Goal: Information Seeking & Learning: Learn about a topic

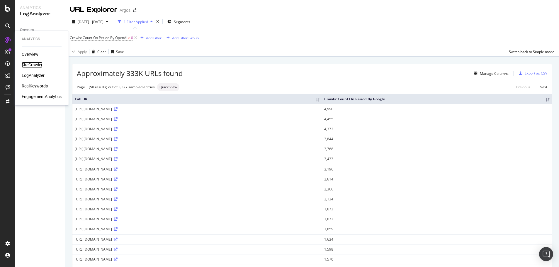
click at [29, 63] on div "SiteCrawler" at bounding box center [32, 65] width 21 height 6
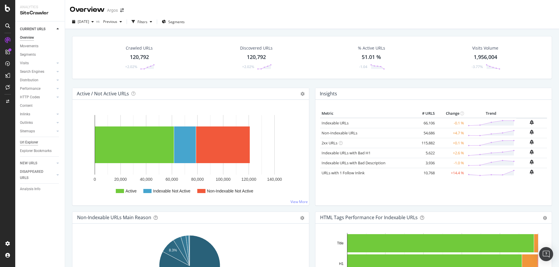
click at [29, 142] on div "Url Explorer" at bounding box center [29, 142] width 18 height 6
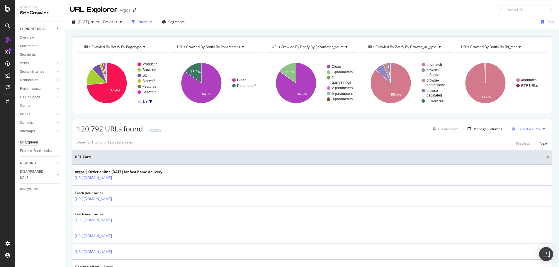
click at [147, 21] on div "Filters" at bounding box center [142, 21] width 10 height 5
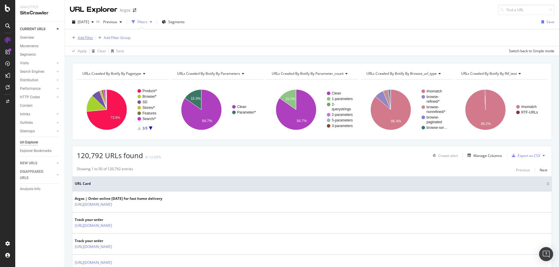
click at [90, 36] on div "Add Filter" at bounding box center [86, 37] width 16 height 5
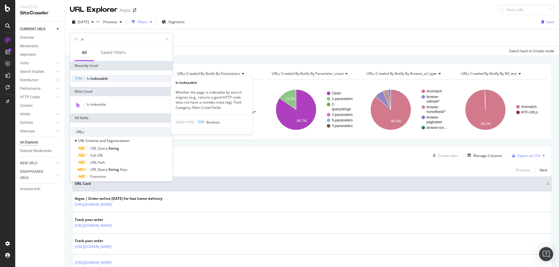
type input "in"
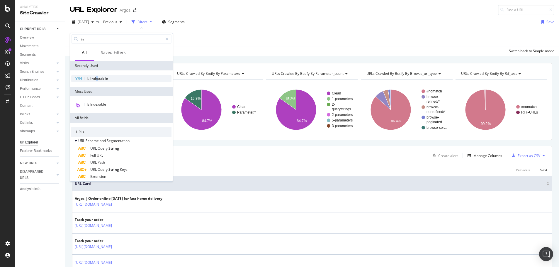
click at [97, 79] on span "Indexable" at bounding box center [99, 78] width 18 height 5
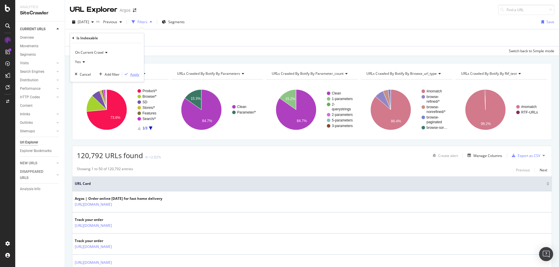
click at [133, 72] on div "Apply" at bounding box center [134, 74] width 9 height 5
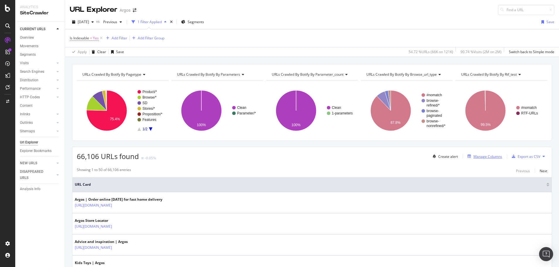
click at [482, 156] on div "Manage Columns" at bounding box center [487, 156] width 29 height 5
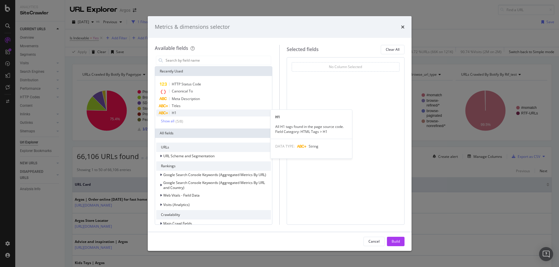
click at [180, 112] on div "H1" at bounding box center [213, 112] width 115 height 7
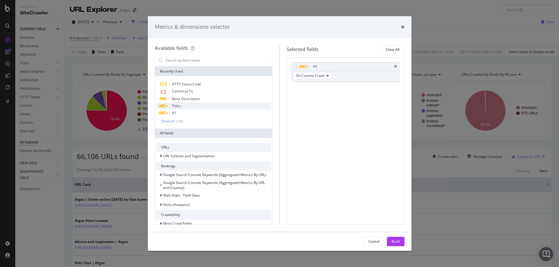
click at [182, 107] on div "Titles" at bounding box center [213, 105] width 115 height 7
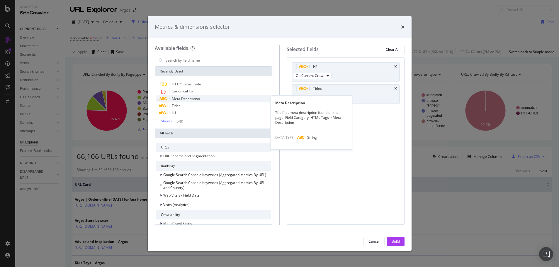
click at [185, 98] on span "Meta Description" at bounding box center [186, 98] width 28 height 5
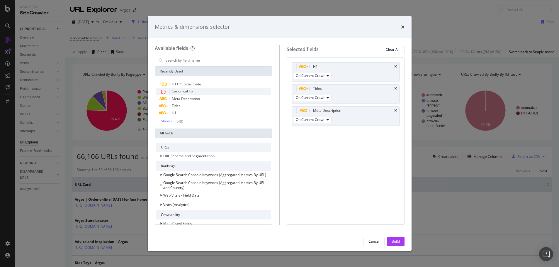
click at [185, 91] on span "Canonical To" at bounding box center [182, 90] width 21 height 5
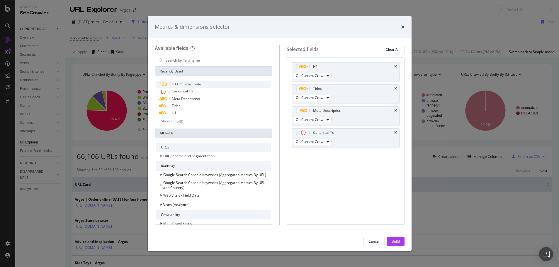
click at [185, 83] on span "HTTP Status Code" at bounding box center [186, 83] width 29 height 5
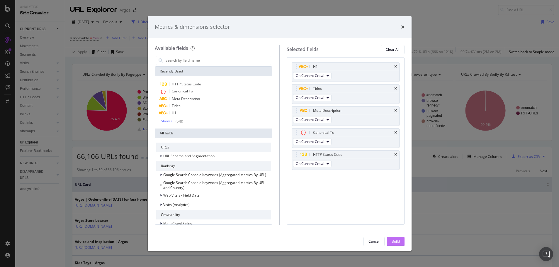
click at [395, 240] on div "Build" at bounding box center [395, 240] width 8 height 5
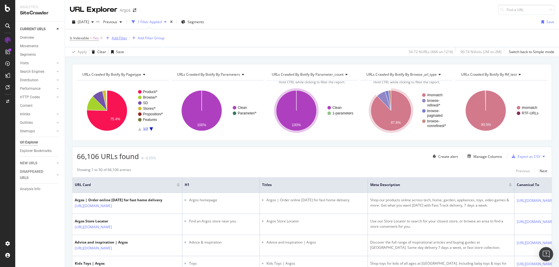
click at [119, 38] on div "Add Filter" at bounding box center [120, 37] width 16 height 5
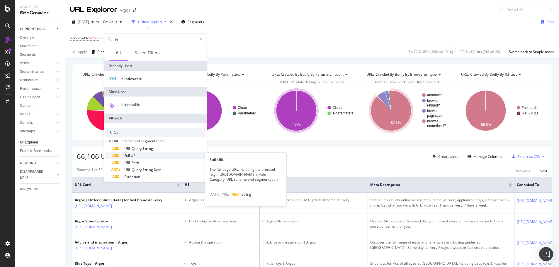
click at [141, 156] on div "Full URL" at bounding box center [158, 155] width 93 height 7
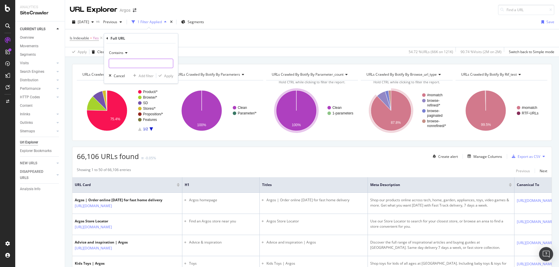
click at [122, 63] on input "text" at bounding box center [141, 63] width 64 height 9
paste input "/static/"
type input "/static/"
click at [168, 76] on div "Apply" at bounding box center [168, 75] width 9 height 5
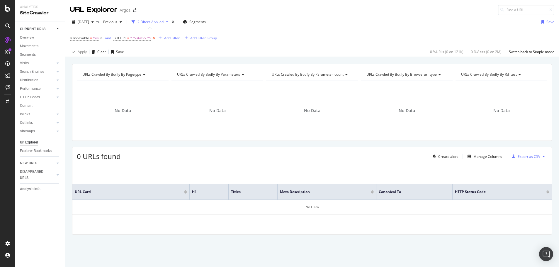
click at [156, 37] on icon at bounding box center [153, 38] width 5 height 6
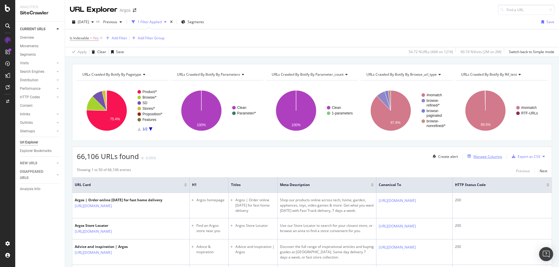
click at [484, 159] on div "Manage Columns" at bounding box center [483, 156] width 37 height 6
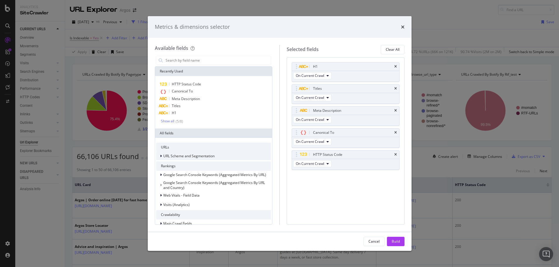
click at [161, 156] on icon "modal" at bounding box center [161, 156] width 2 height 4
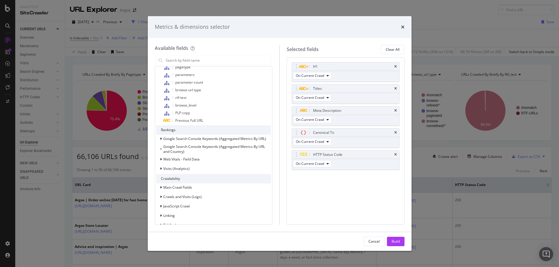
scroll to position [205, 0]
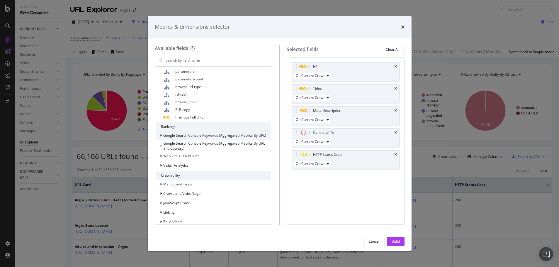
click at [160, 135] on icon "modal" at bounding box center [161, 136] width 2 height 4
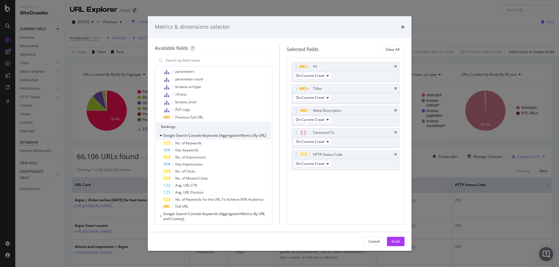
click at [160, 135] on icon "modal" at bounding box center [161, 136] width 2 height 4
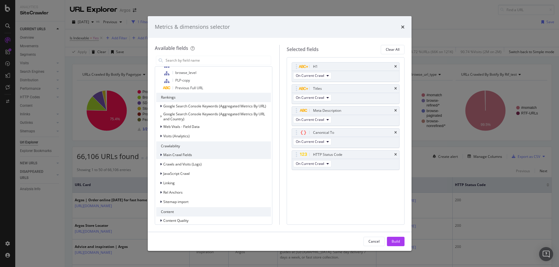
scroll to position [264, 0]
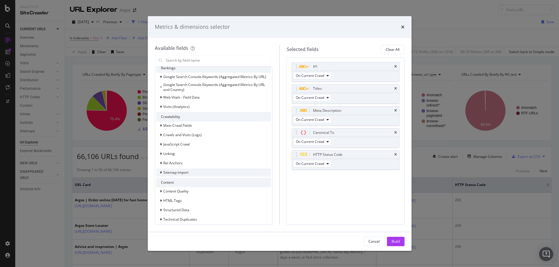
click at [161, 173] on icon "modal" at bounding box center [161, 173] width 2 height 4
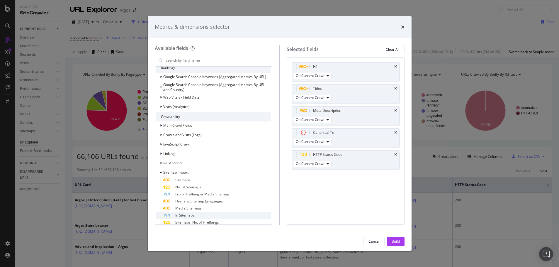
click at [189, 214] on span "In Sitemaps" at bounding box center [184, 214] width 19 height 5
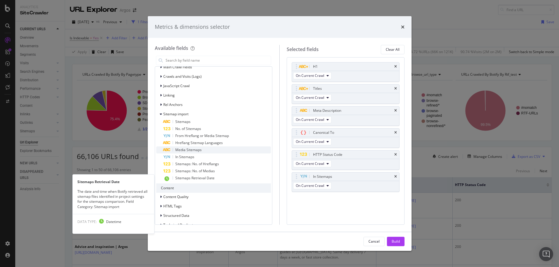
scroll to position [322, 0]
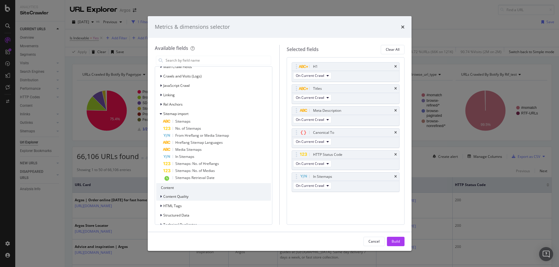
click at [161, 196] on icon "modal" at bounding box center [161, 197] width 2 height 4
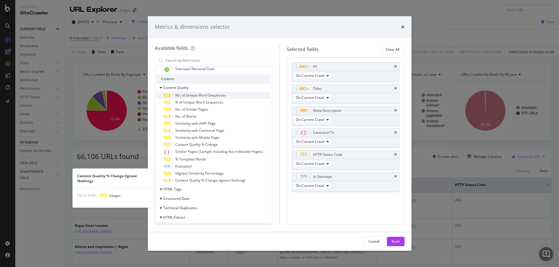
scroll to position [439, 0]
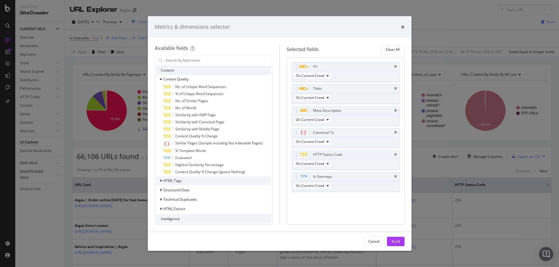
click at [161, 180] on icon "modal" at bounding box center [161, 181] width 2 height 4
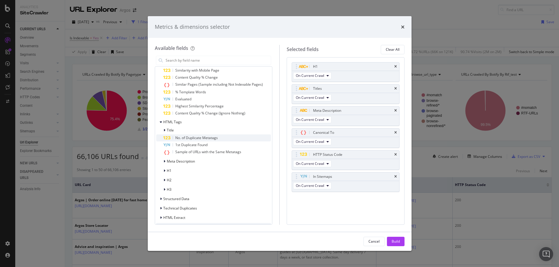
scroll to position [519, 0]
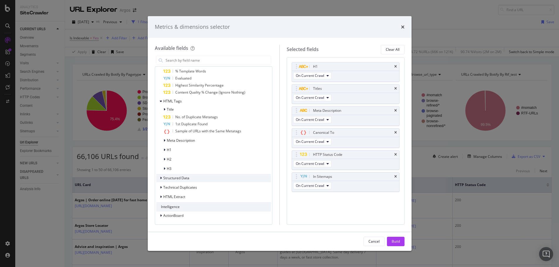
click at [160, 177] on div "modal" at bounding box center [162, 178] width 4 height 6
click at [164, 186] on icon "modal" at bounding box center [164, 186] width 2 height 4
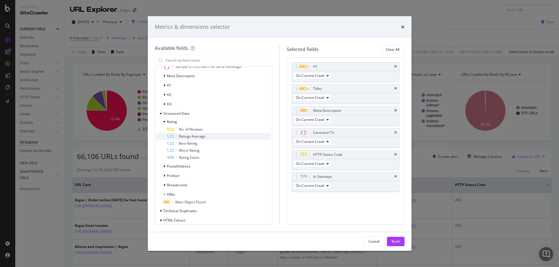
scroll to position [607, 0]
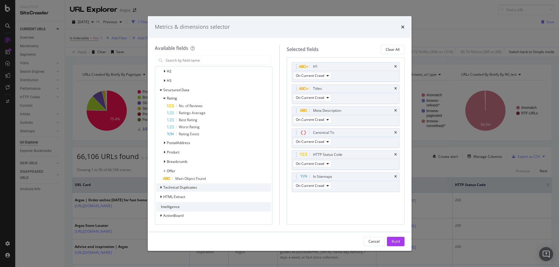
click at [161, 187] on icon "modal" at bounding box center [161, 187] width 2 height 4
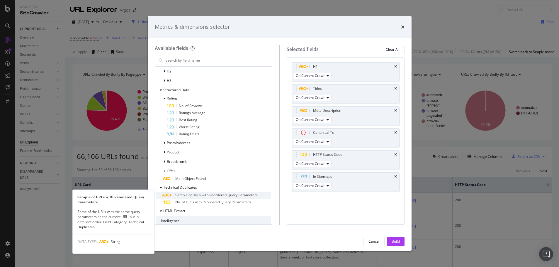
scroll to position [621, 0]
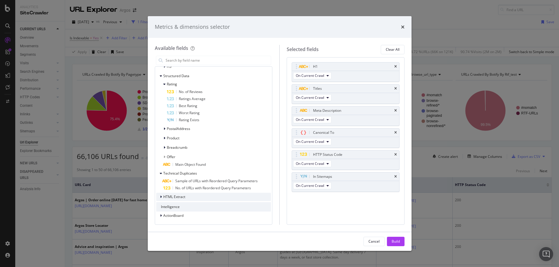
click at [160, 196] on icon "modal" at bounding box center [161, 197] width 2 height 4
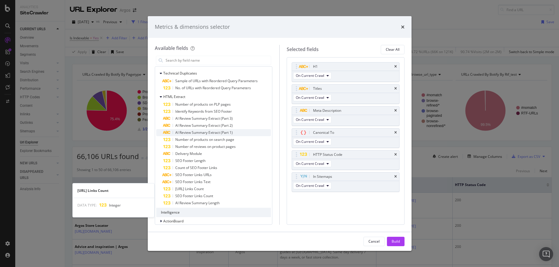
scroll to position [726, 0]
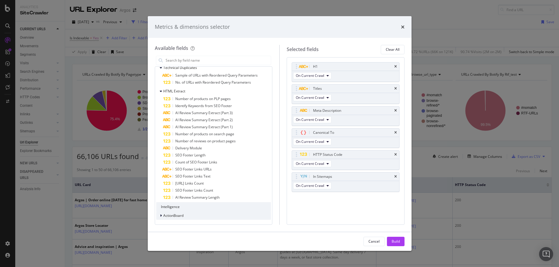
click at [160, 216] on icon "modal" at bounding box center [161, 216] width 2 height 4
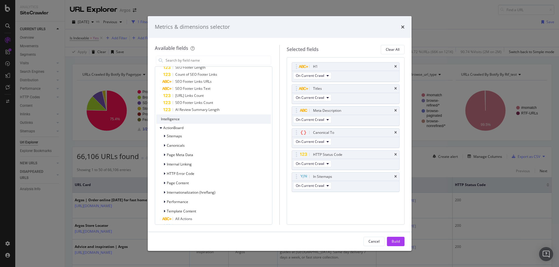
scroll to position [814, 0]
click at [401, 240] on button "Build" at bounding box center [396, 240] width 18 height 9
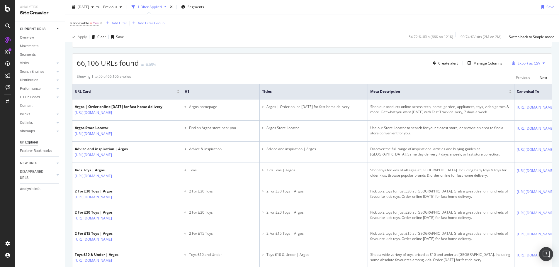
scroll to position [83, 0]
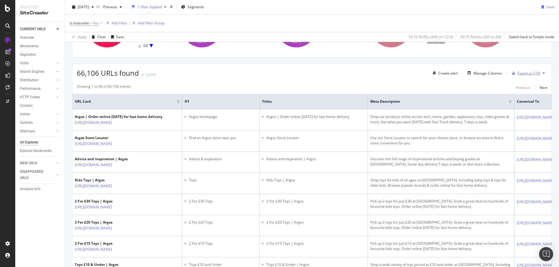
click at [520, 72] on div "Export as CSV" at bounding box center [528, 73] width 23 height 5
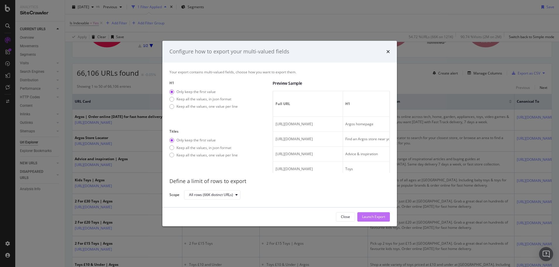
click at [375, 215] on div "Launch Export" at bounding box center [373, 216] width 23 height 5
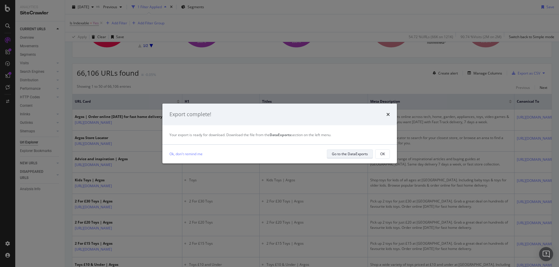
click at [348, 153] on div "Go to the DataExports" at bounding box center [350, 153] width 36 height 5
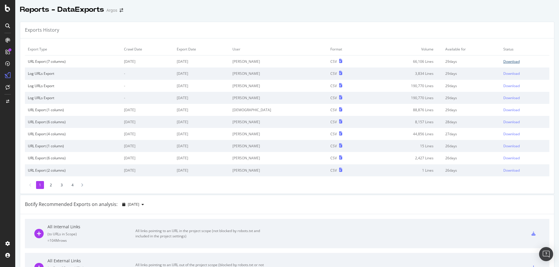
click at [503, 61] on div "Download" at bounding box center [511, 61] width 16 height 5
click at [434, 1] on div "Reports - DataExports Argos" at bounding box center [286, 7] width 543 height 15
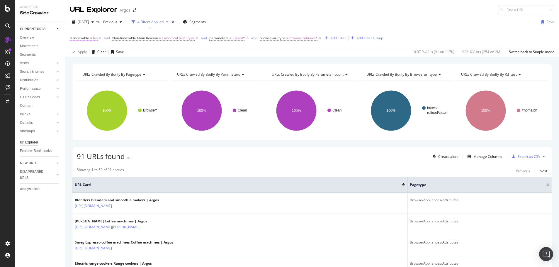
click at [92, 38] on span "=" at bounding box center [91, 37] width 2 height 5
click at [81, 62] on icon at bounding box center [82, 61] width 4 height 4
click at [82, 75] on span "Yes" at bounding box center [81, 73] width 6 height 5
click at [135, 74] on div "Apply" at bounding box center [134, 73] width 9 height 5
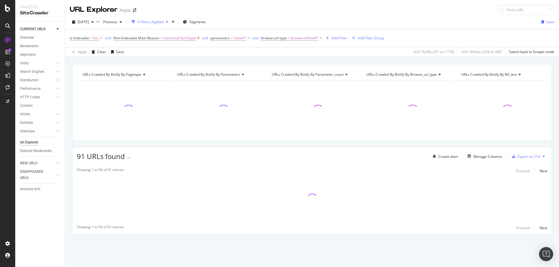
click at [199, 37] on icon at bounding box center [198, 38] width 5 height 6
click at [224, 38] on icon at bounding box center [223, 38] width 5 height 6
click at [151, 37] on icon at bounding box center [151, 38] width 5 height 6
click at [122, 38] on div "Add Filter" at bounding box center [120, 37] width 16 height 5
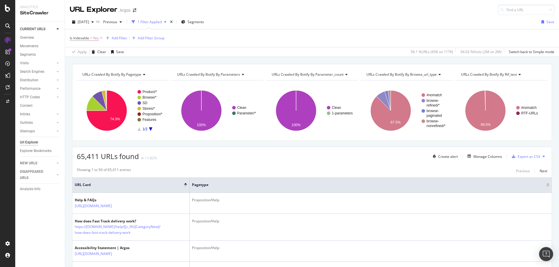
drag, startPoint x: 253, startPoint y: 42, endPoint x: 257, endPoint y: 37, distance: 6.3
click at [255, 40] on div "Is Indexable = Yes Add Filter Add Filter Group" at bounding box center [312, 38] width 484 height 18
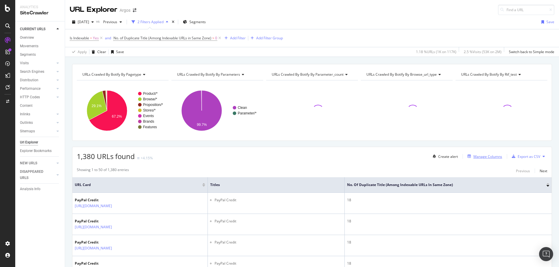
click at [484, 156] on div "Manage Columns" at bounding box center [487, 156] width 29 height 5
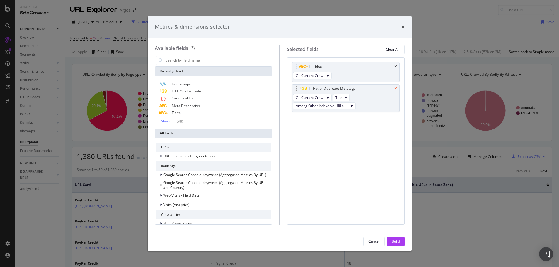
click at [396, 87] on icon "times" at bounding box center [395, 89] width 3 height 4
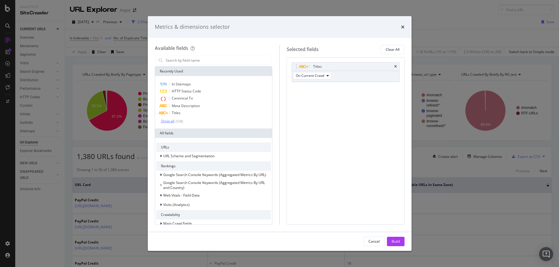
click at [176, 120] on div "( 5 / 8 )" at bounding box center [178, 121] width 9 height 5
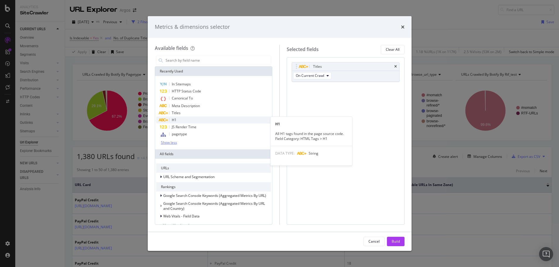
click at [184, 120] on div "H1" at bounding box center [213, 119] width 115 height 7
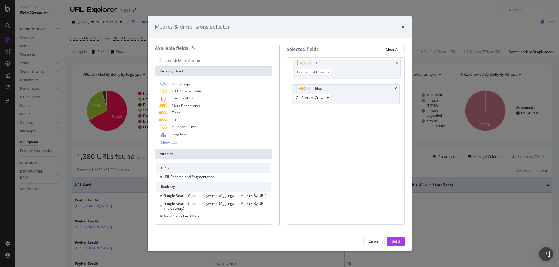
drag, startPoint x: 350, startPoint y: 93, endPoint x: 351, endPoint y: 68, distance: 25.5
click at [351, 68] on body "Analytics SiteCrawler CURRENT URLS Overview Movements Segments Visits Analysis …" at bounding box center [279, 133] width 559 height 267
click at [179, 59] on input "modal" at bounding box center [218, 60] width 106 height 9
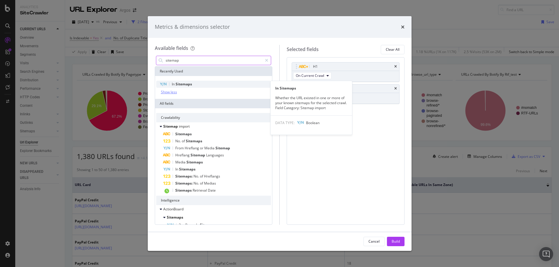
type input "sitemap"
click at [182, 84] on span "Sitemaps" at bounding box center [183, 83] width 16 height 5
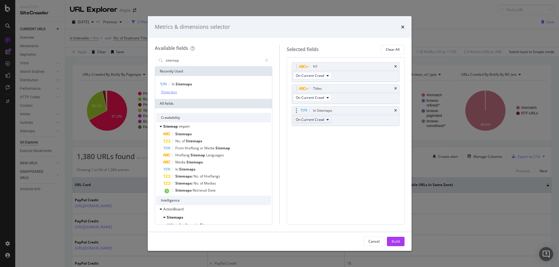
click at [323, 120] on span "On Current Crawl" at bounding box center [310, 119] width 28 height 5
click at [403, 25] on icon "times" at bounding box center [403, 27] width 4 height 5
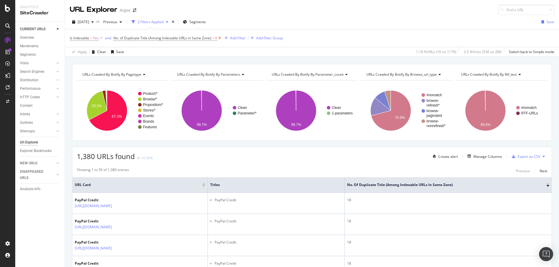
click at [221, 37] on icon at bounding box center [219, 38] width 5 height 6
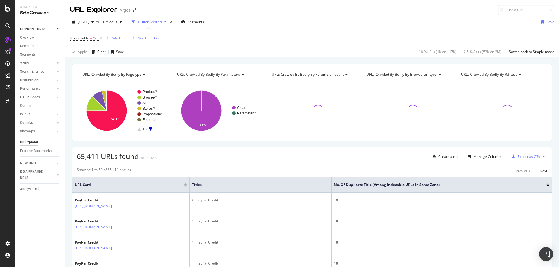
click at [124, 37] on div "Add Filter" at bounding box center [120, 37] width 16 height 5
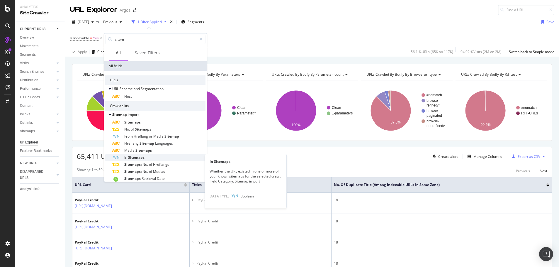
type input "sitem"
click at [144, 156] on span "Sitemaps" at bounding box center [136, 157] width 16 height 5
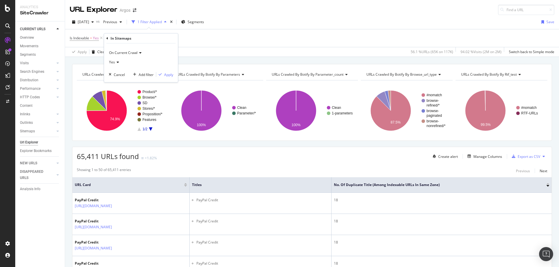
click at [115, 61] on icon at bounding box center [117, 62] width 4 height 4
click at [115, 82] on span "No" at bounding box center [114, 81] width 5 height 5
click at [172, 74] on div "Apply" at bounding box center [168, 74] width 9 height 5
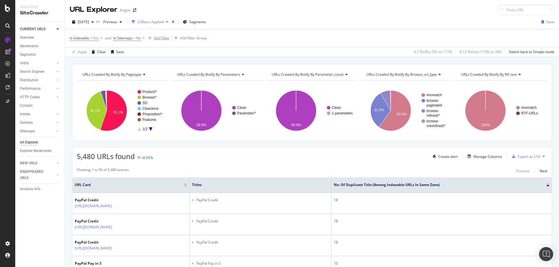
click at [158, 37] on div "Add Filter" at bounding box center [162, 37] width 16 height 5
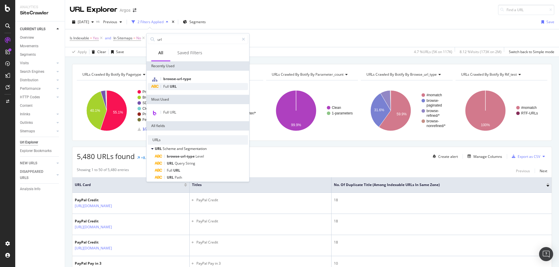
type input "url"
click at [181, 86] on div "Full URL" at bounding box center [198, 86] width 100 height 7
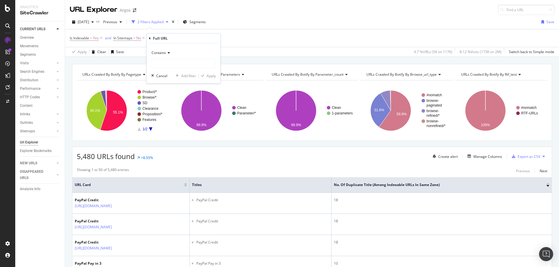
click at [162, 52] on span "Contains" at bounding box center [158, 52] width 14 height 5
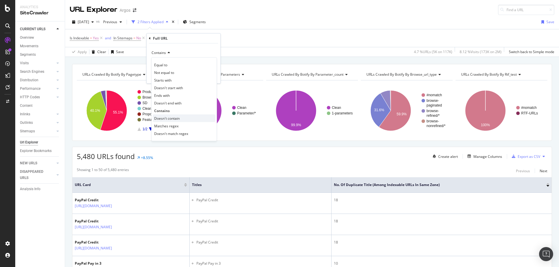
click at [168, 120] on span "Doesn't contain" at bounding box center [166, 118] width 25 height 5
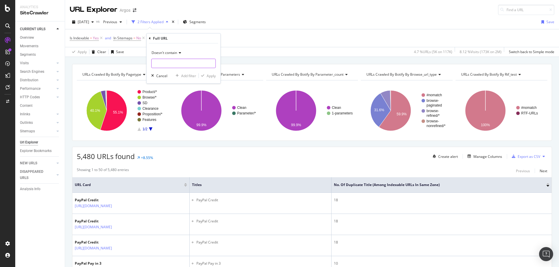
click at [166, 67] on input "text" at bounding box center [183, 63] width 64 height 9
type input "/page*"
click at [213, 76] on div "Apply" at bounding box center [211, 75] width 9 height 5
click at [185, 38] on span "^.*/page*.*$" at bounding box center [182, 38] width 21 height 8
click at [181, 65] on input "/page*" at bounding box center [188, 62] width 55 height 9
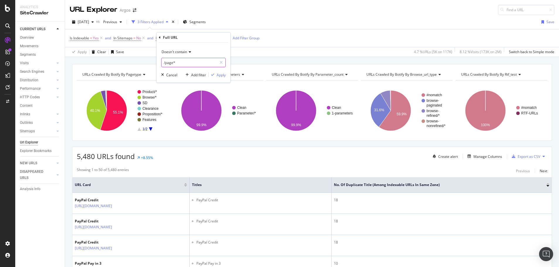
click at [180, 61] on input "/page*" at bounding box center [188, 62] width 55 height 9
type input "/page"
click at [221, 73] on div "Apply" at bounding box center [220, 74] width 9 height 5
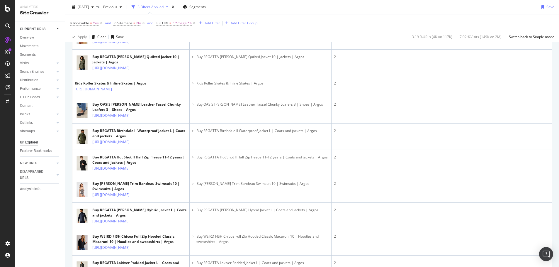
scroll to position [996, 0]
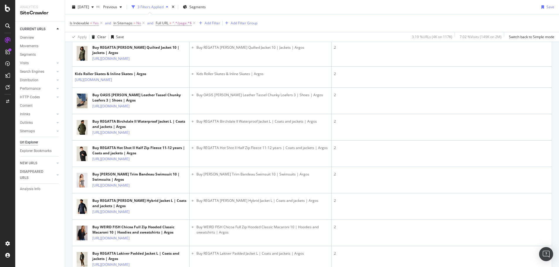
click at [135, 8] on icon at bounding box center [134, 6] width 4 height 4
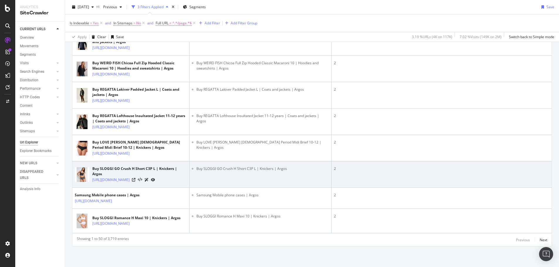
scroll to position [1160, 0]
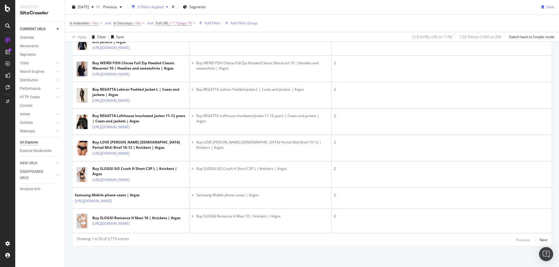
click at [351, 21] on div "Is Indexable = Yes and In Sitemaps = No and Full URL ≠ ^.*/page.*$ Add Filter A…" at bounding box center [312, 23] width 484 height 18
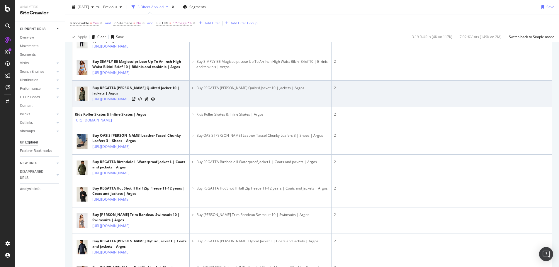
scroll to position [955, 0]
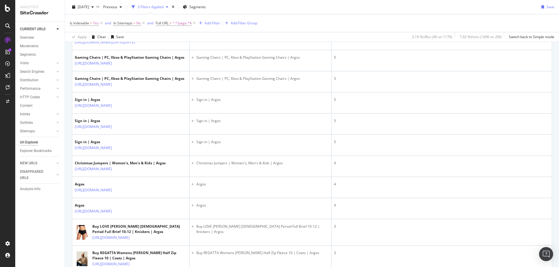
scroll to position [293, 0]
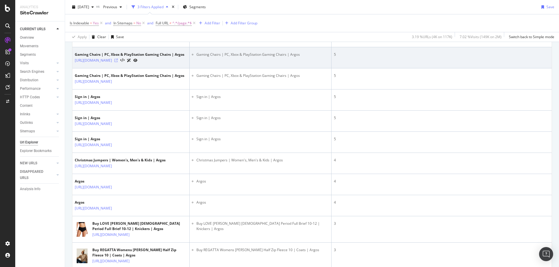
click at [118, 62] on icon at bounding box center [116, 61] width 4 height 4
